Goal: Task Accomplishment & Management: Manage account settings

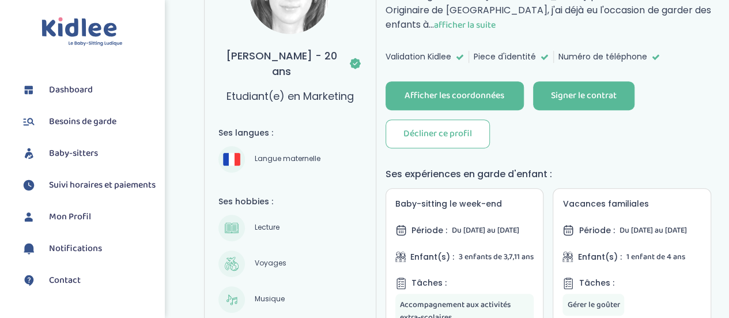
scroll to position [210, 0]
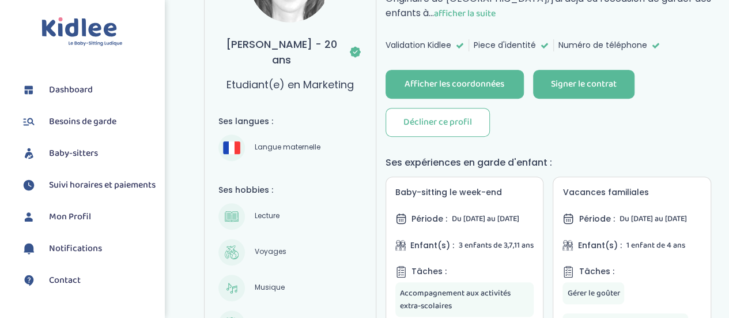
click at [78, 181] on span "Suivi horaires et paiements" at bounding box center [102, 185] width 107 height 14
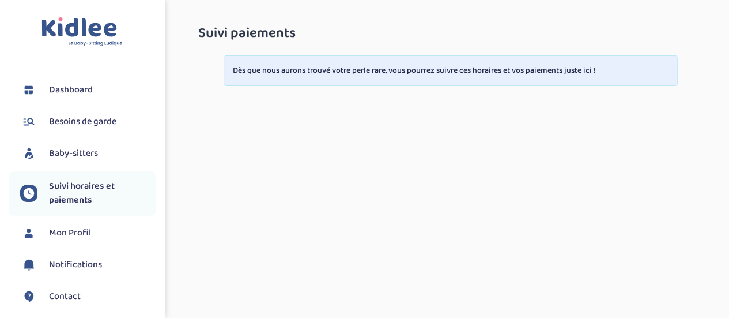
click at [94, 92] on link "Dashboard" at bounding box center [88, 89] width 136 height 17
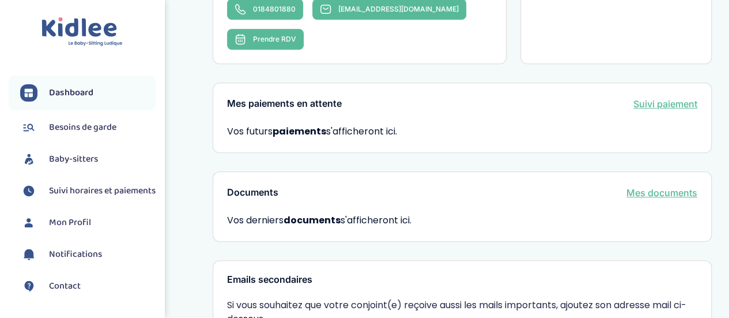
scroll to position [309, 0]
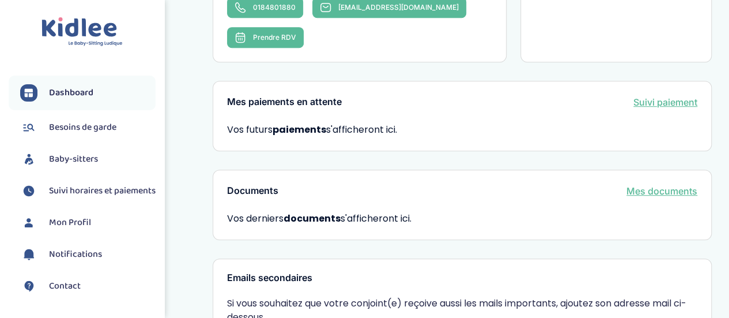
click at [77, 193] on span "Suivi horaires et paiements" at bounding box center [102, 191] width 107 height 14
click at [88, 160] on span "Baby-sitters" at bounding box center [73, 159] width 49 height 14
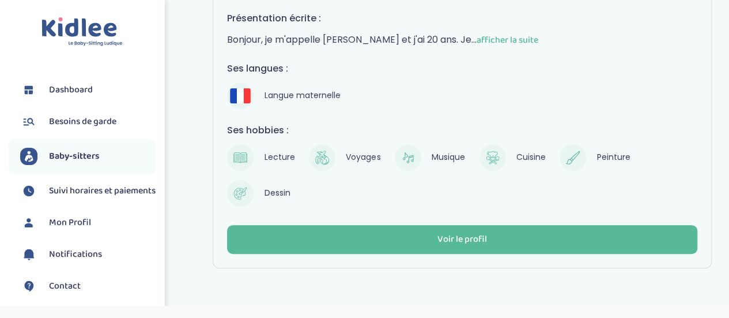
scroll to position [194, 0]
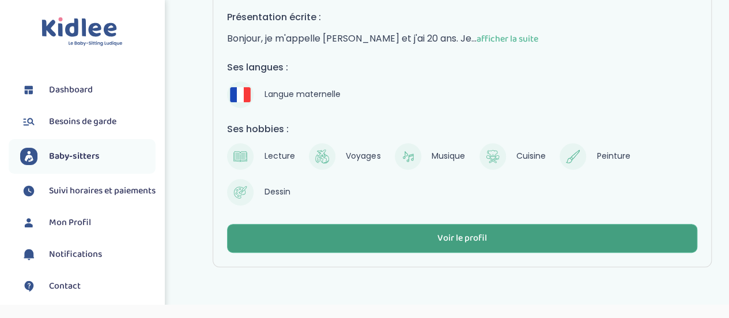
click at [468, 236] on div "Voir le profil" at bounding box center [463, 238] width 50 height 13
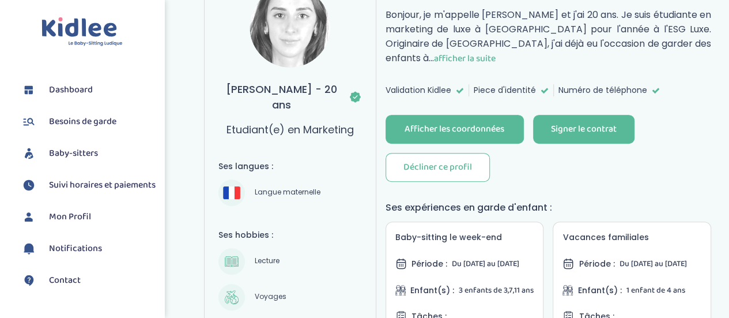
scroll to position [158, 0]
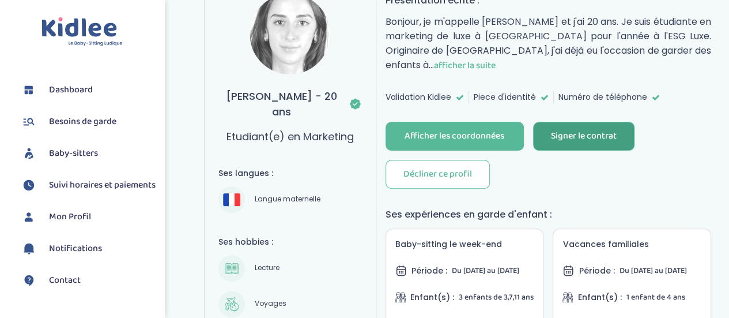
click at [577, 130] on div "Signer le contrat" at bounding box center [584, 136] width 66 height 13
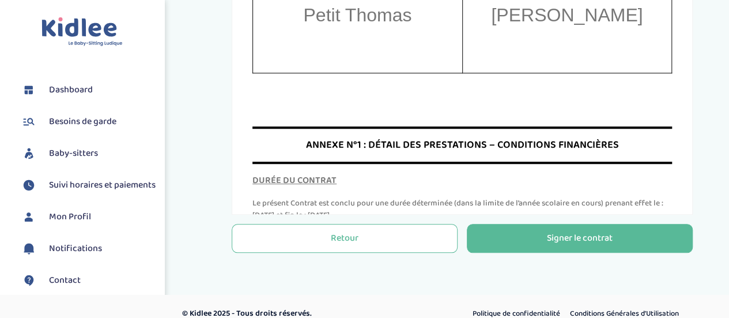
scroll to position [4833, 0]
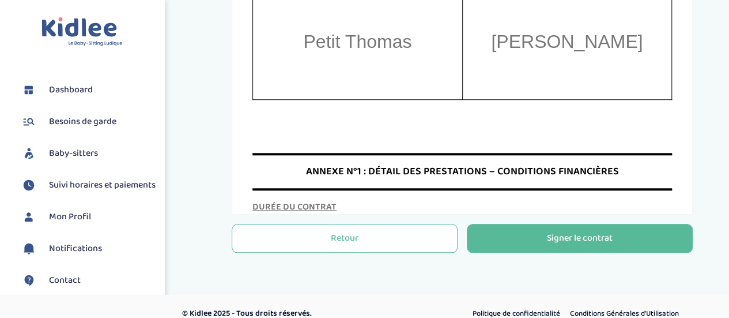
click at [356, 99] on td "Petit Thomas" at bounding box center [358, 41] width 210 height 115
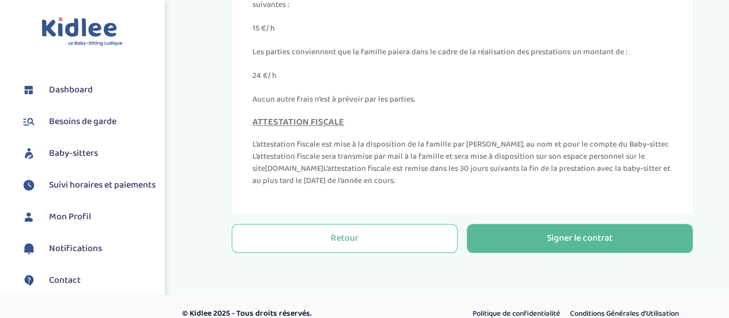
scroll to position [5286, 0]
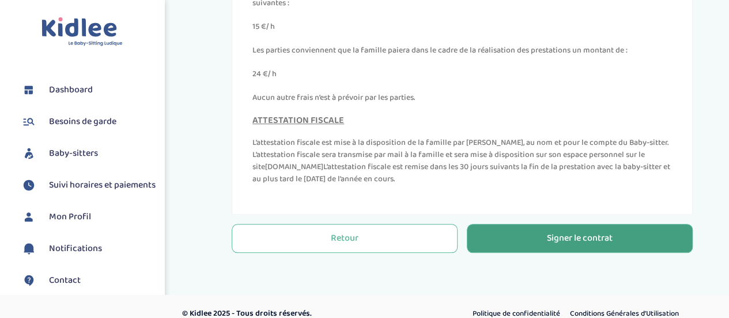
click at [594, 238] on div "Signer le contrat" at bounding box center [580, 238] width 66 height 13
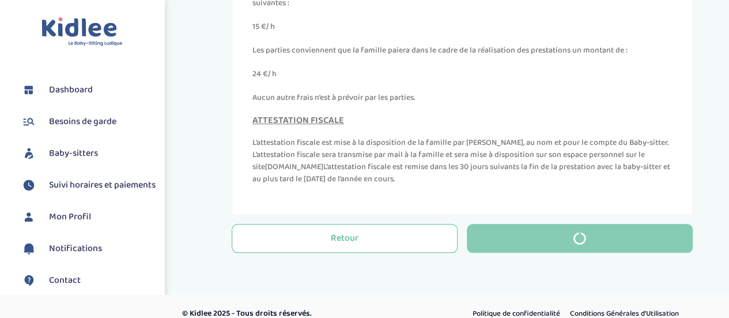
scroll to position [116, 0]
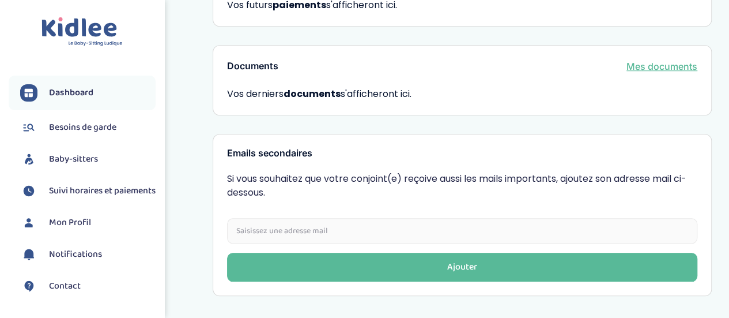
scroll to position [426, 0]
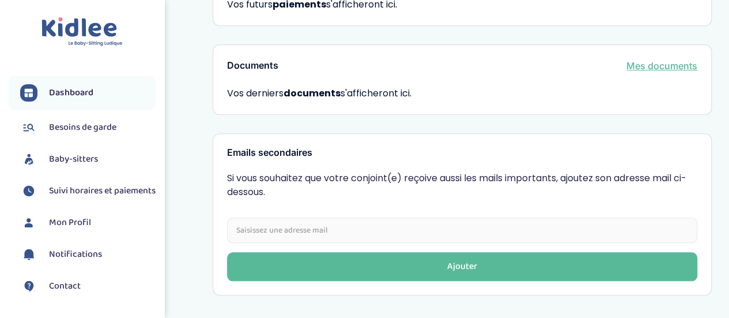
click at [494, 217] on input "email" at bounding box center [462, 229] width 471 height 25
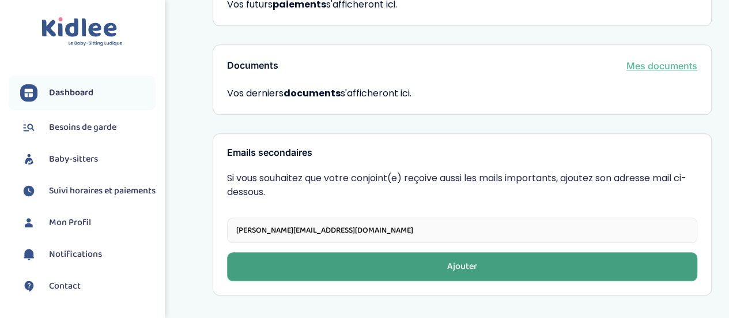
type input "charline.fournier.petit@gmail.com"
click at [472, 260] on div "Ajouter" at bounding box center [463, 266] width 30 height 13
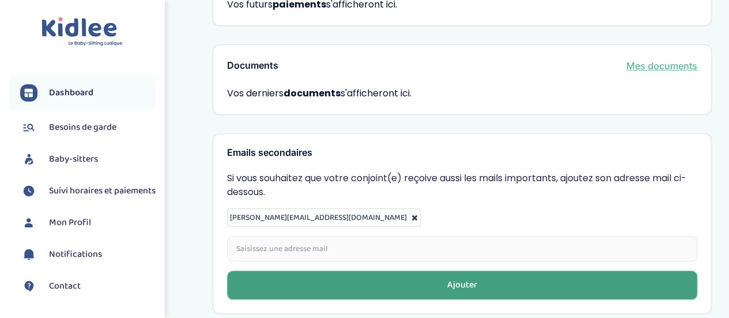
click at [466, 270] on button "Ajouter" at bounding box center [462, 284] width 471 height 29
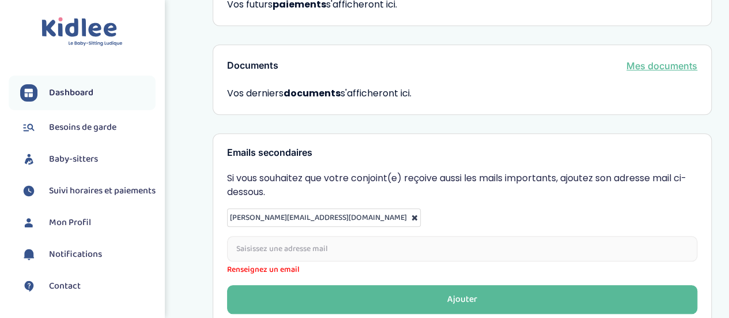
click at [408, 236] on input "email" at bounding box center [462, 248] width 471 height 25
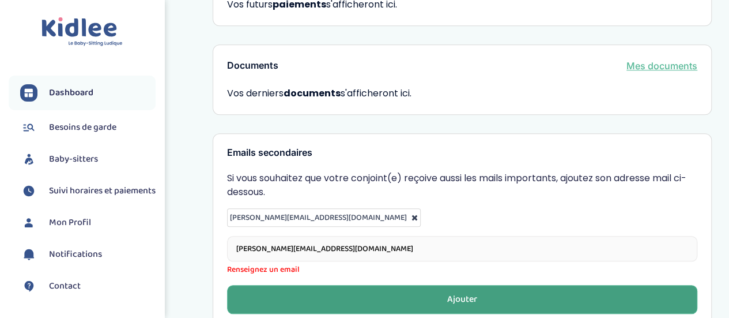
type input "[PERSON_NAME][EMAIL_ADDRESS][PERSON_NAME][DOMAIN_NAME]"
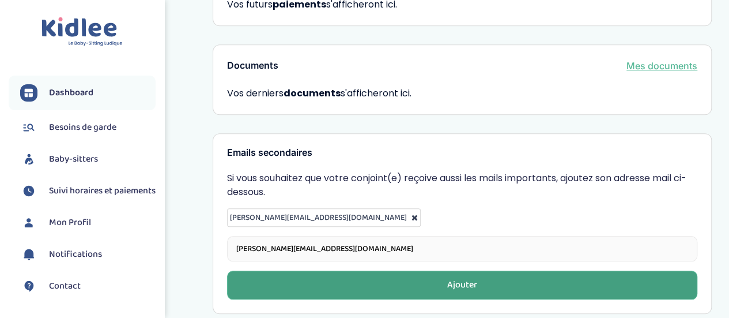
click at [422, 269] on div "Emails secondaires Si vous souhaitez que votre conjoint(e) reçoive aussi les ma…" at bounding box center [462, 223] width 499 height 181
click at [445, 270] on button "Ajouter" at bounding box center [462, 284] width 471 height 29
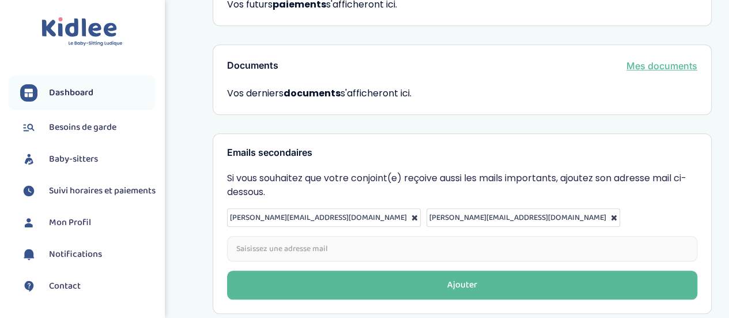
click at [611, 213] on icon at bounding box center [614, 217] width 6 height 8
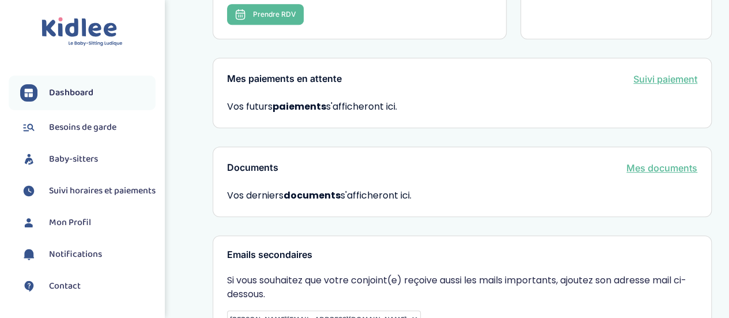
scroll to position [465, 0]
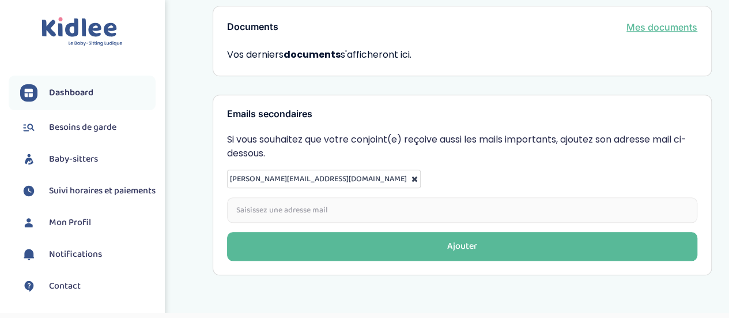
click at [78, 123] on span "Besoins de garde" at bounding box center [82, 128] width 67 height 14
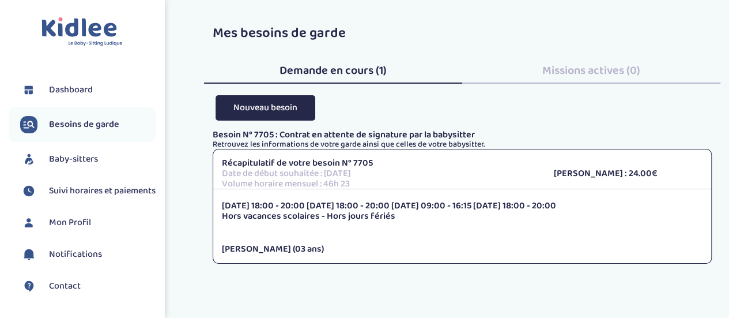
click at [85, 89] on span "Dashboard" at bounding box center [71, 90] width 44 height 14
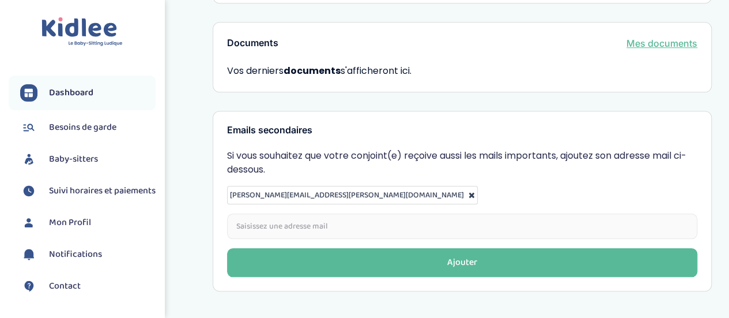
scroll to position [465, 0]
